Goal: Task Accomplishment & Management: Complete application form

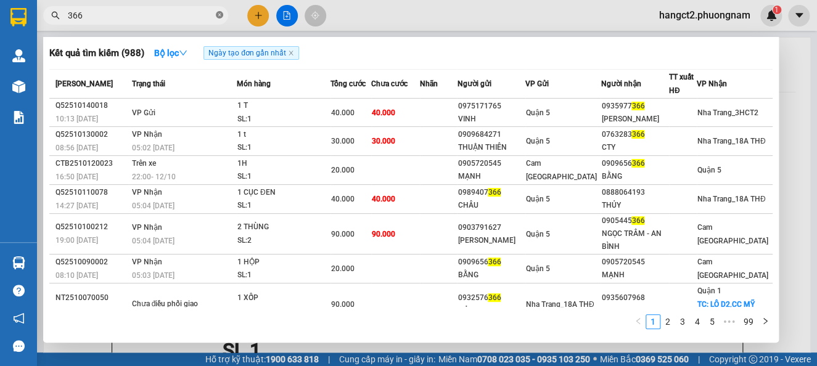
click at [216, 15] on icon "close-circle" at bounding box center [219, 14] width 7 height 7
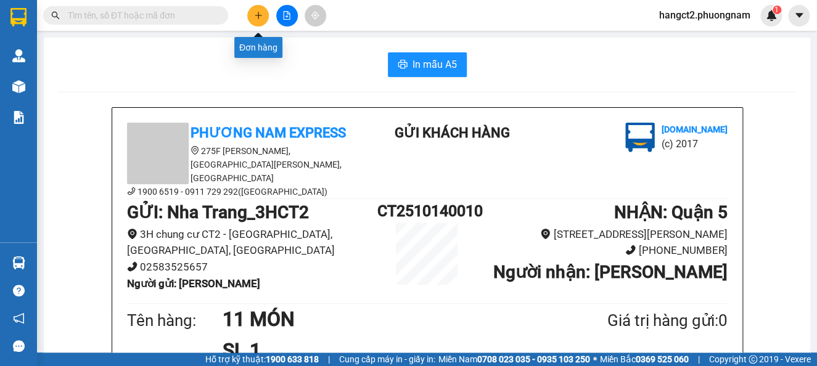
click at [256, 22] on button at bounding box center [258, 16] width 22 height 22
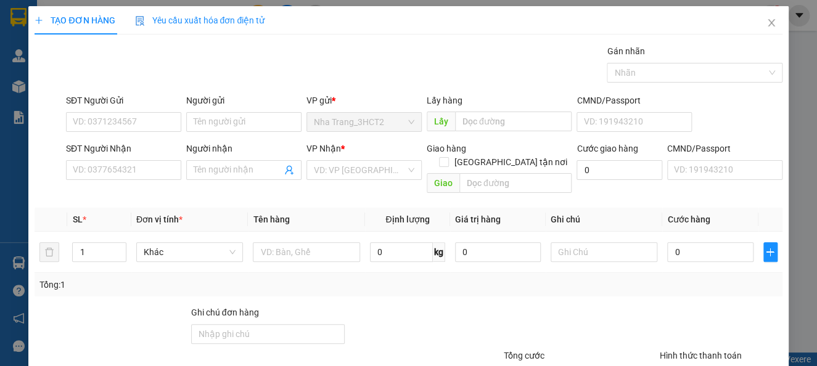
click at [137, 109] on div "SĐT Người Gửi" at bounding box center [123, 103] width 115 height 18
click at [134, 130] on input "SĐT Người Gửi" at bounding box center [123, 122] width 115 height 20
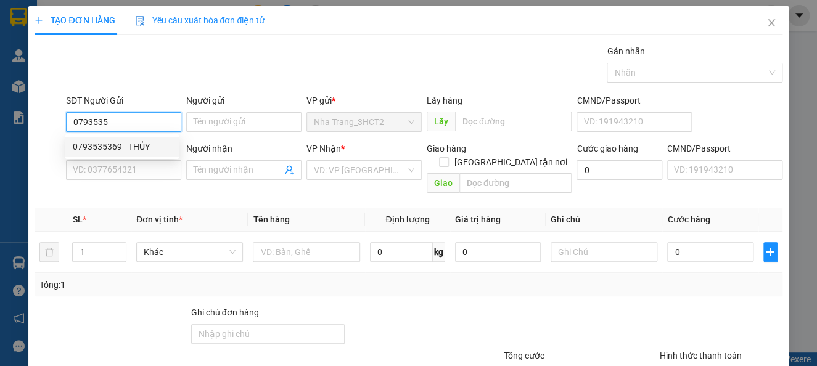
click at [142, 146] on div "0793535369 - THỦY" at bounding box center [122, 147] width 99 height 14
type input "0793535369"
type input "THỦY"
type input "0379728138"
type input "TIÊN"
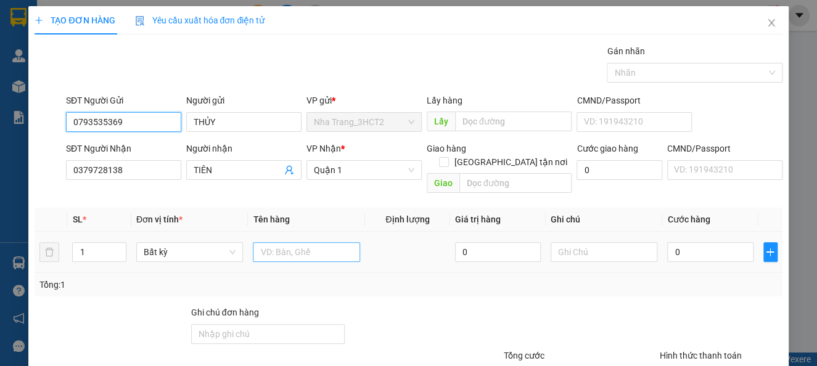
type input "0793535369"
click at [303, 242] on input "text" at bounding box center [306, 252] width 107 height 20
type input "1 TX"
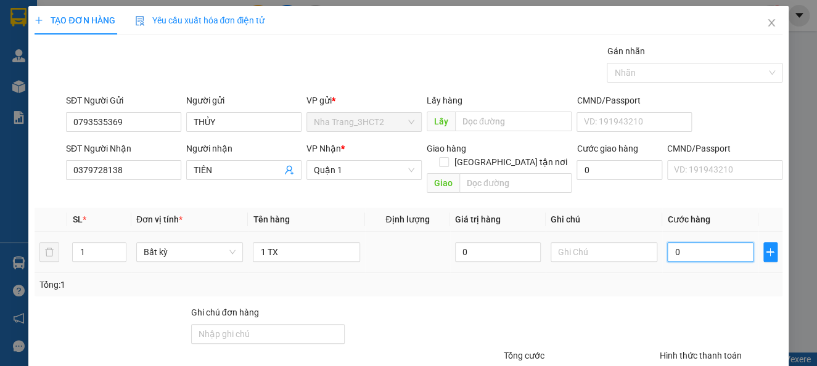
click at [717, 244] on input "0" at bounding box center [710, 252] width 86 height 20
type input "3"
type input "30"
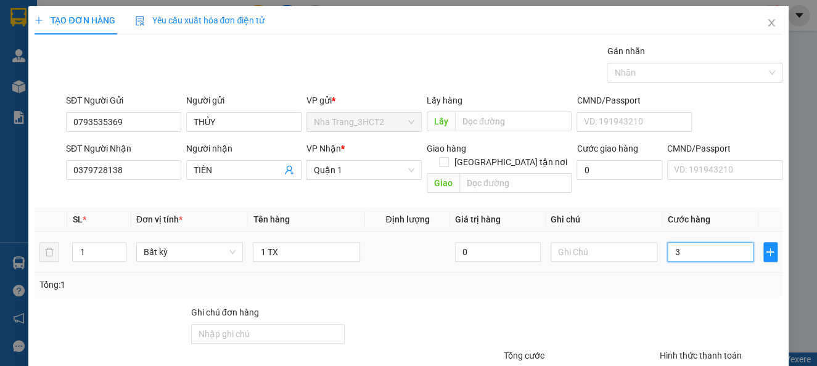
type input "30"
type input "300"
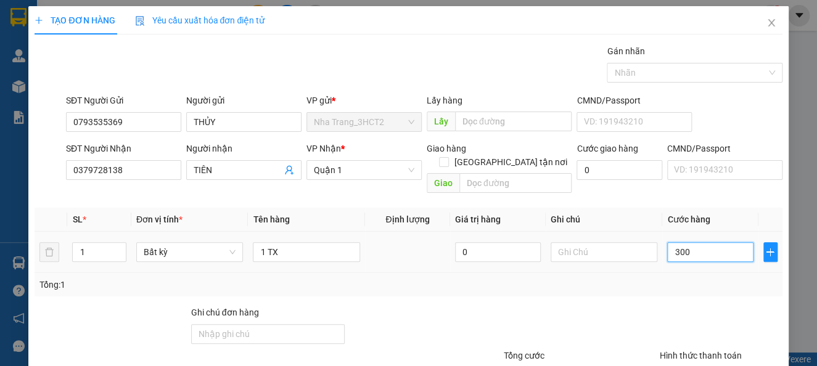
type input "3.000"
type input "30.000"
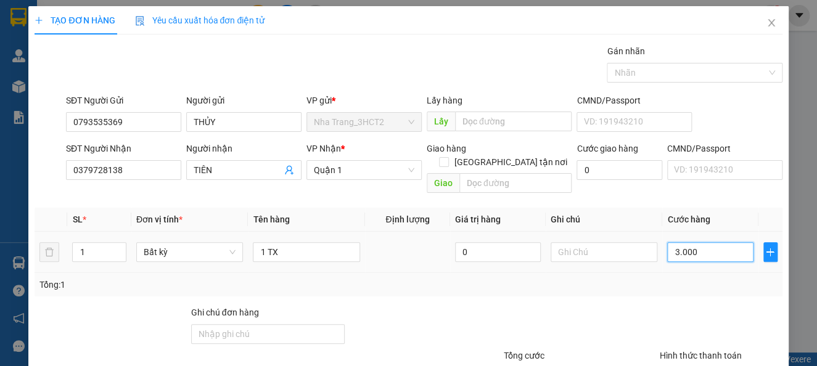
type input "30.000"
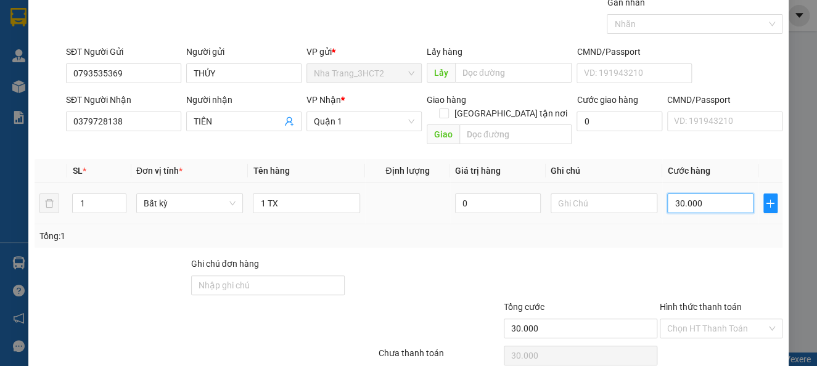
scroll to position [89, 0]
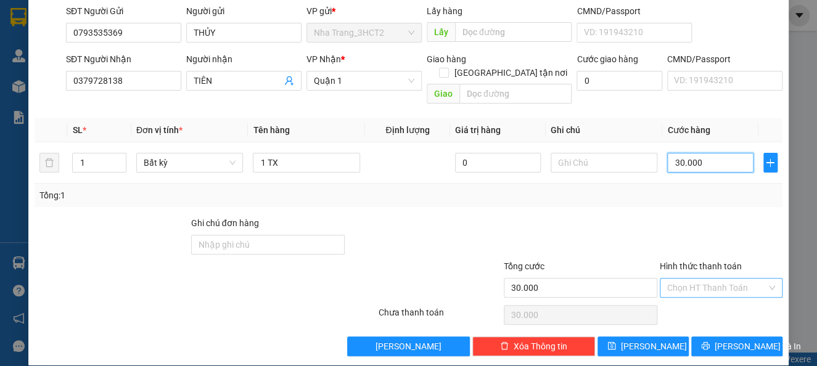
type input "30.000"
click at [732, 279] on input "Hình thức thanh toán" at bounding box center [716, 288] width 99 height 18
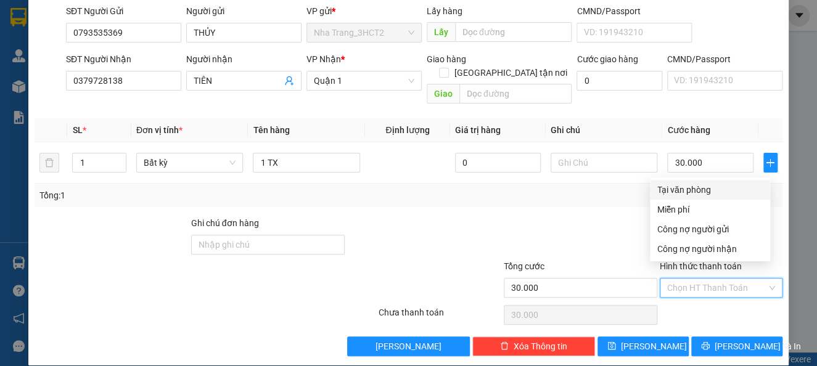
click at [698, 184] on div "Tại văn phòng" at bounding box center [709, 190] width 105 height 14
type input "0"
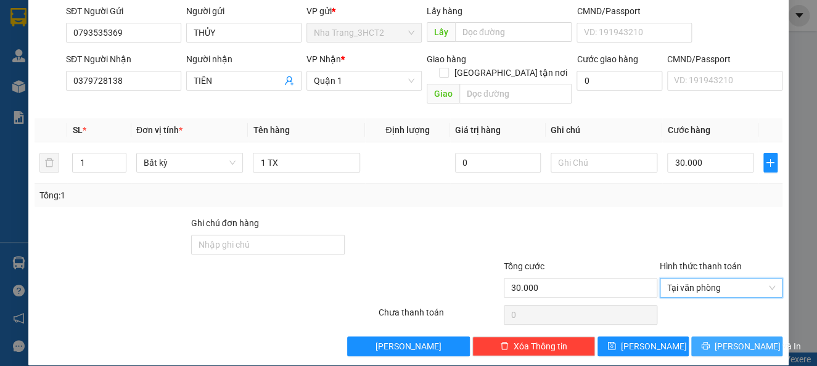
click at [726, 340] on span "[PERSON_NAME] và In" at bounding box center [757, 347] width 86 height 14
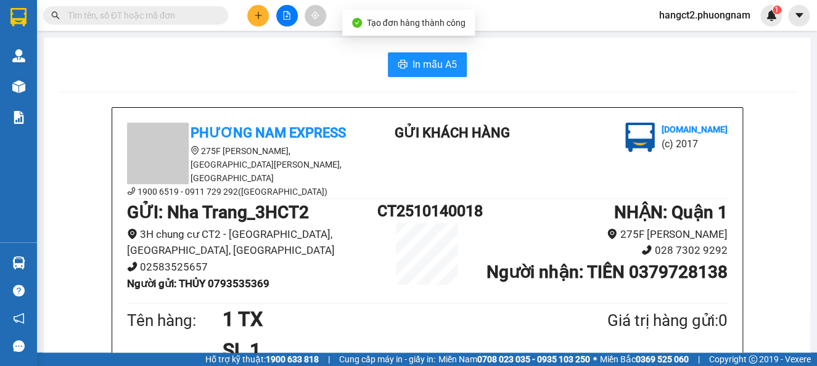
drag, startPoint x: 429, startPoint y: 25, endPoint x: 427, endPoint y: 40, distance: 15.0
click at [428, 34] on div "Tạo đơn hàng thành công" at bounding box center [408, 23] width 133 height 26
click at [425, 65] on span "In mẫu A5" at bounding box center [434, 64] width 44 height 15
